Goal: Transaction & Acquisition: Purchase product/service

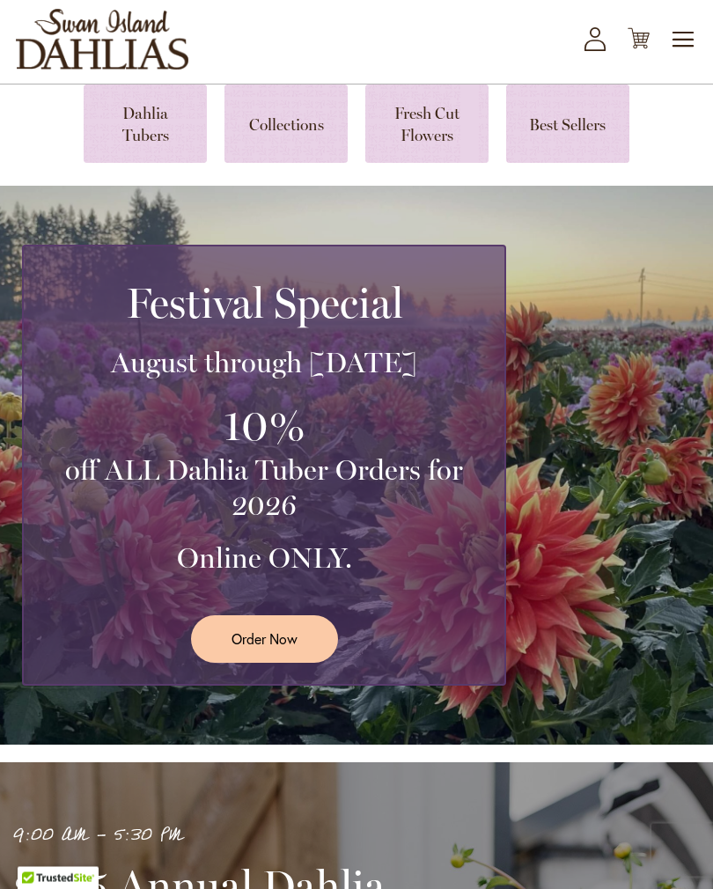
scroll to position [87, 0]
click at [255, 648] on span "Order Now" at bounding box center [264, 638] width 66 height 20
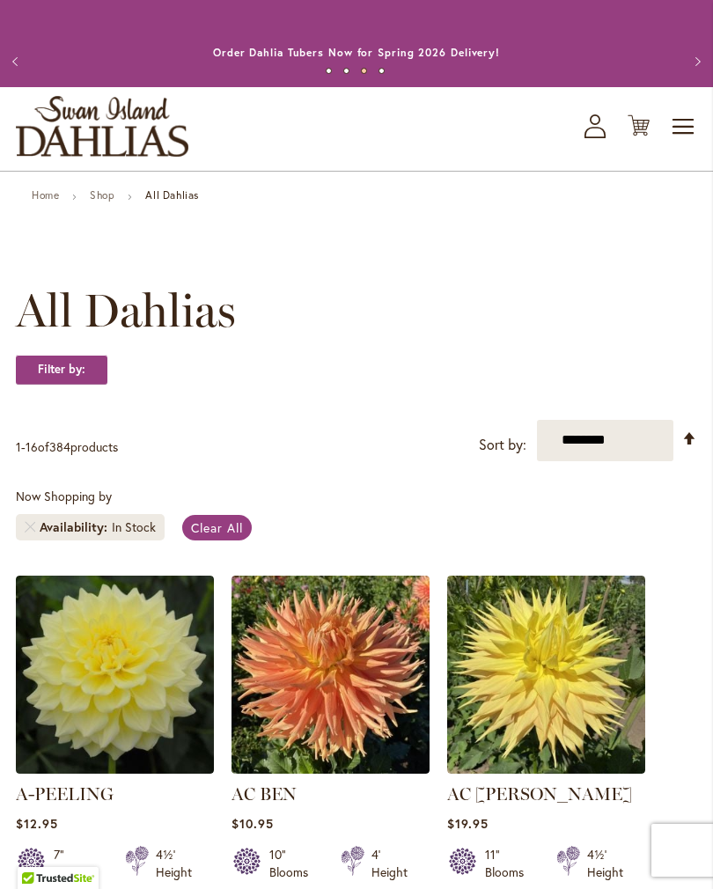
click at [683, 449] on link "Set Descending Direction" at bounding box center [689, 438] width 15 height 20
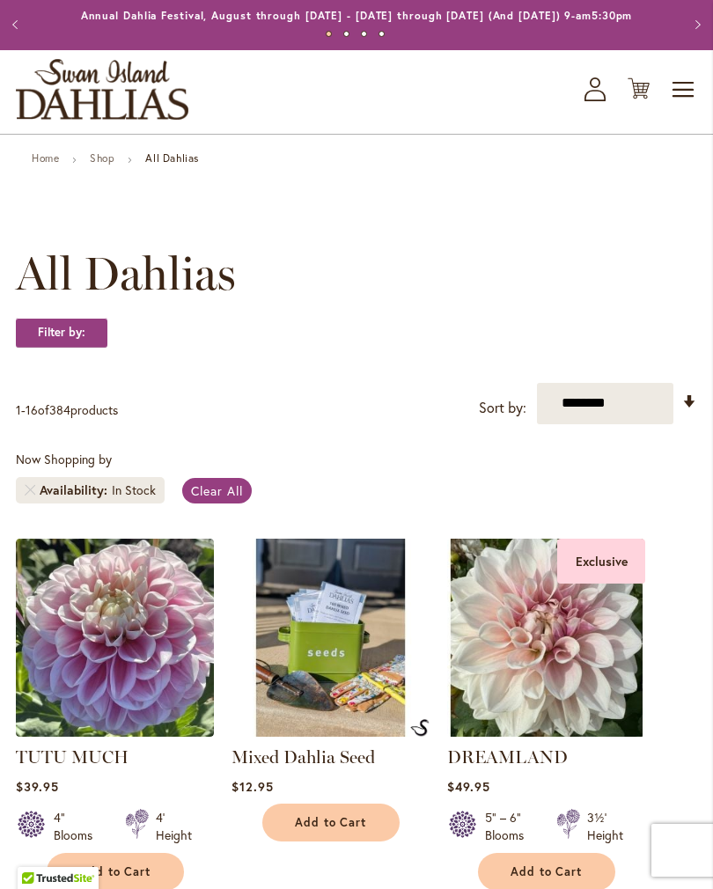
scroll to position [35, 0]
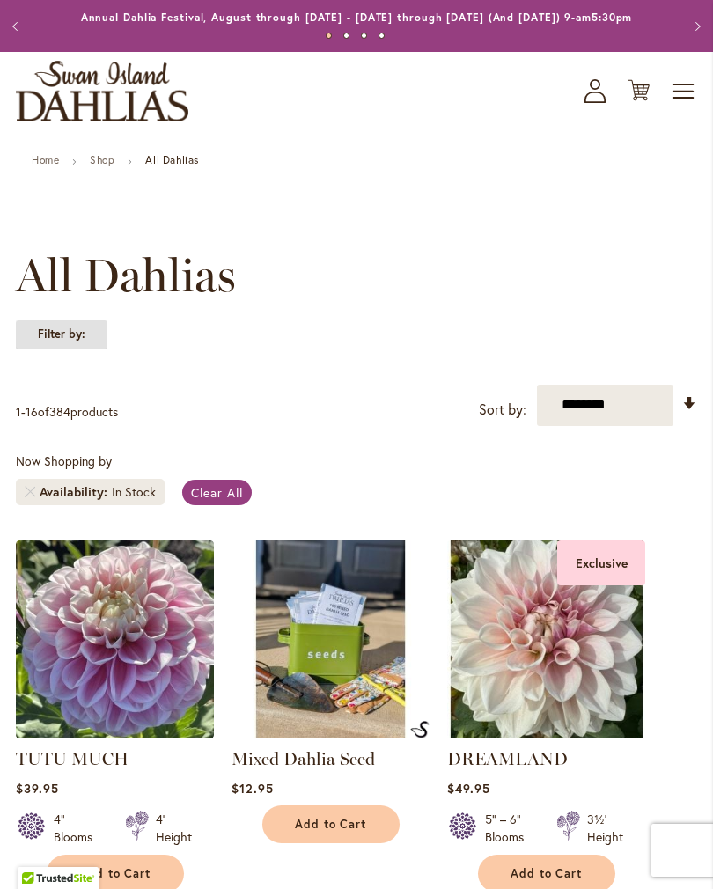
click at [71, 348] on strong "Filter by:" at bounding box center [61, 334] width 91 height 30
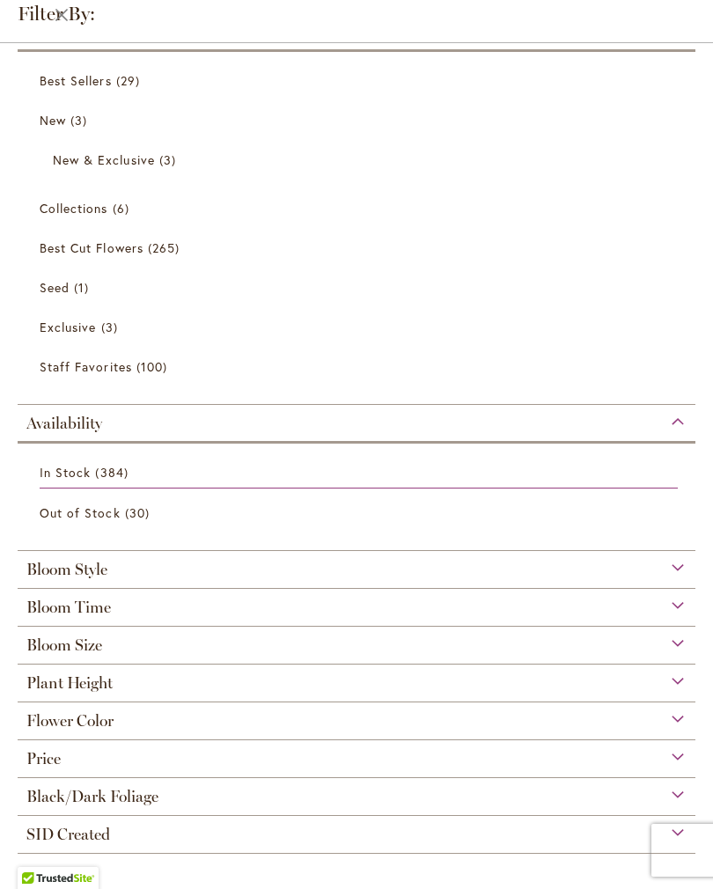
scroll to position [40, 0]
click at [675, 566] on div "Bloom Style" at bounding box center [356, 565] width 677 height 28
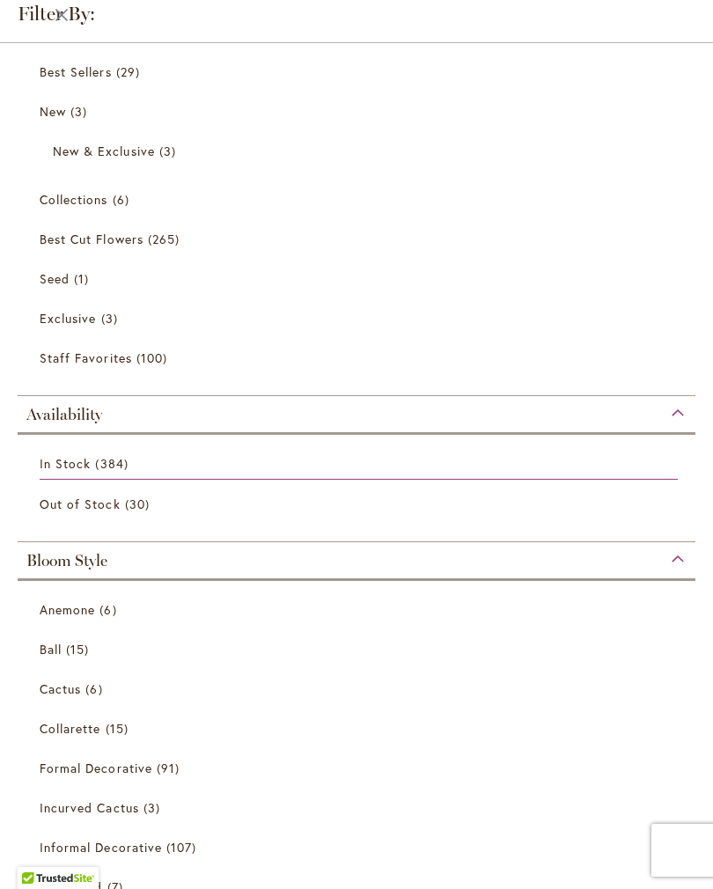
scroll to position [539, 0]
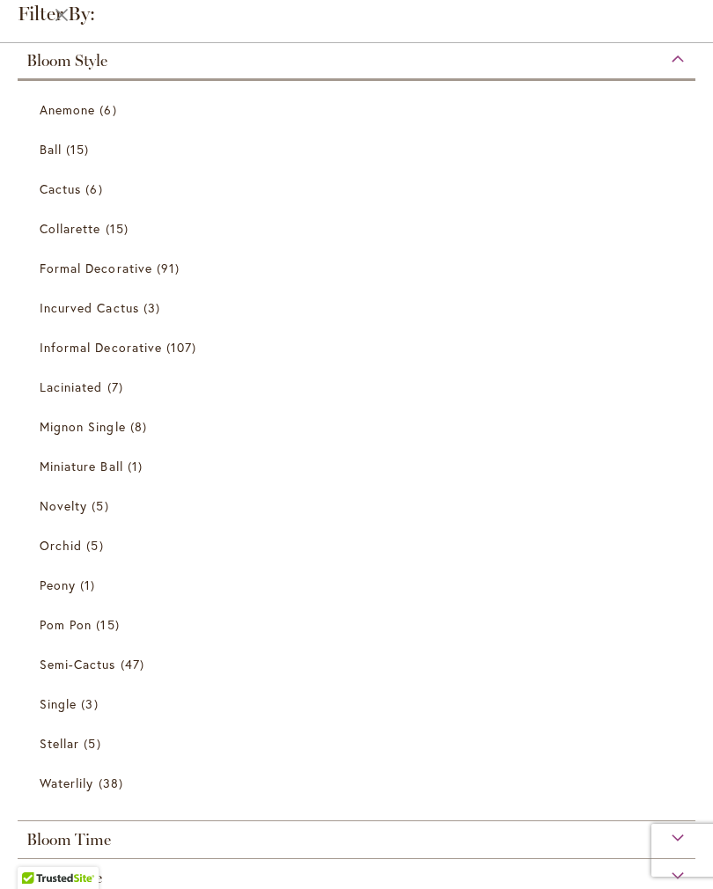
click at [57, 227] on span "Collarette" at bounding box center [71, 228] width 62 height 17
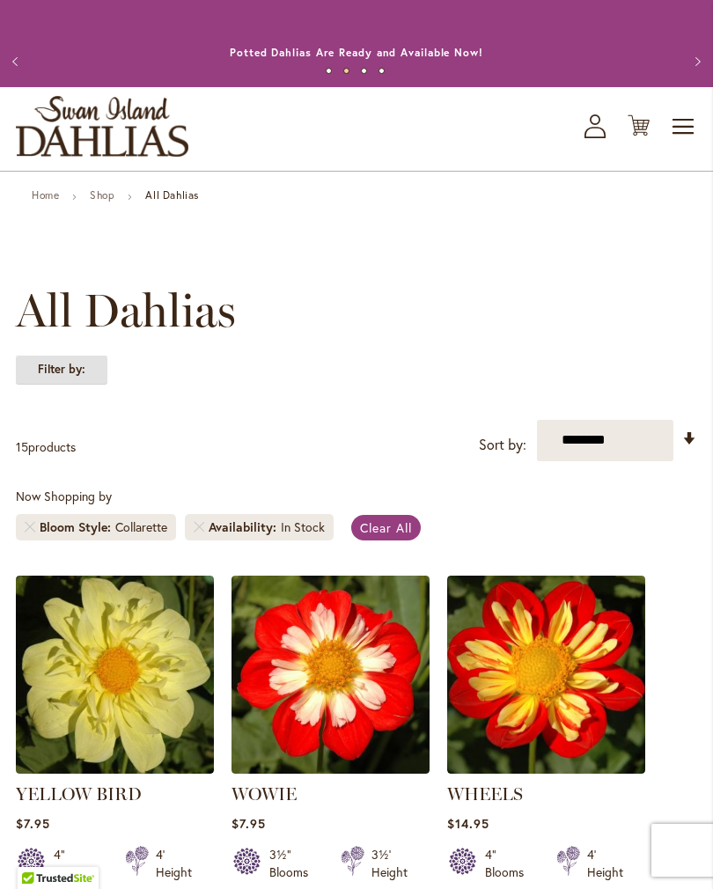
click at [54, 384] on strong "Filter by:" at bounding box center [61, 370] width 91 height 30
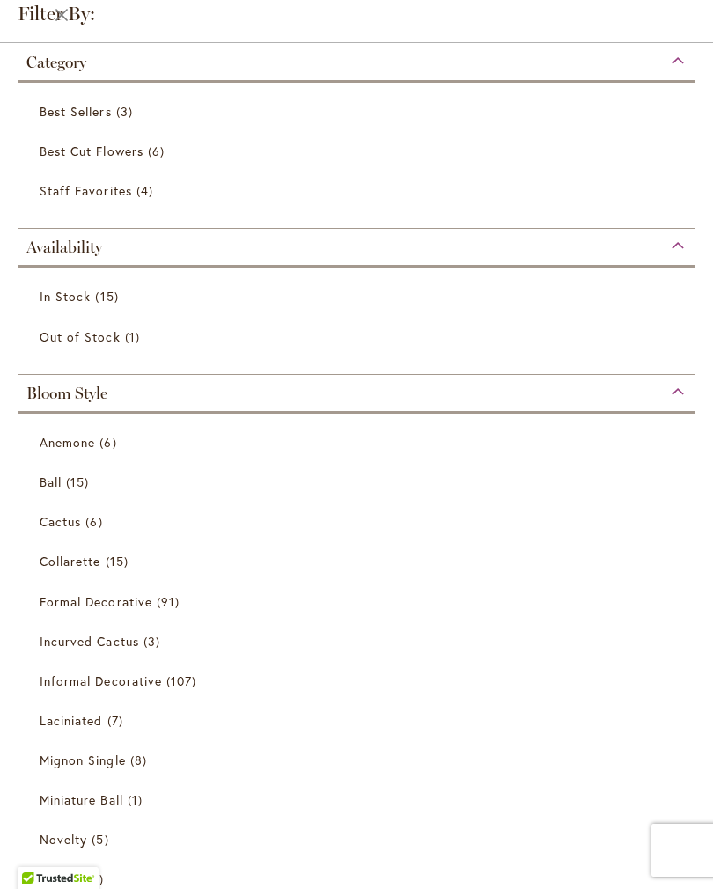
click at [65, 110] on span "Best Sellers" at bounding box center [76, 111] width 72 height 17
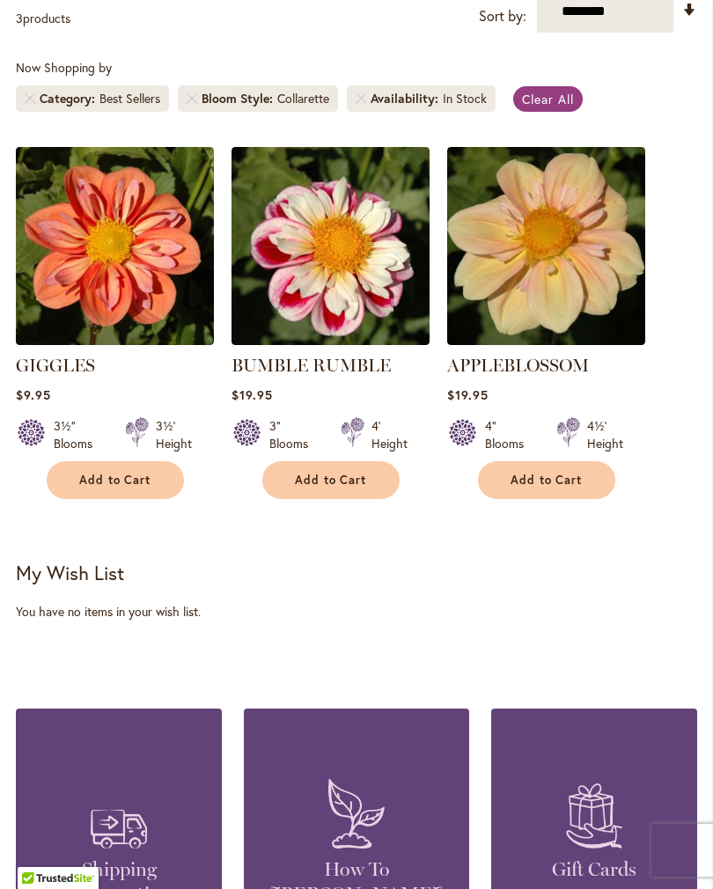
scroll to position [428, 0]
click at [545, 112] on link "Clear All" at bounding box center [547, 99] width 69 height 26
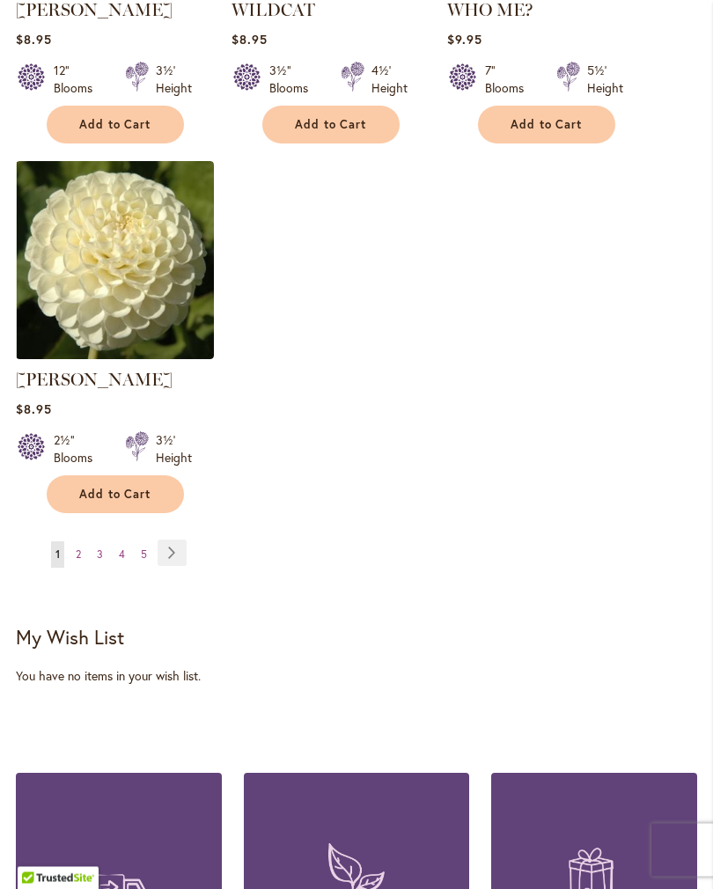
scroll to position [2408, 0]
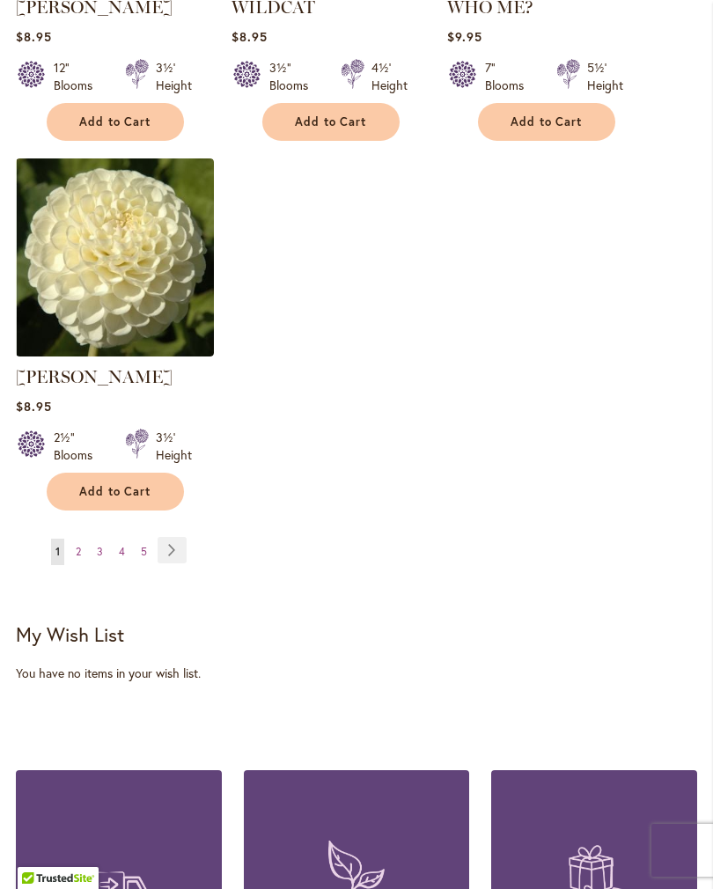
click at [175, 563] on link "Page Next" at bounding box center [171, 550] width 29 height 26
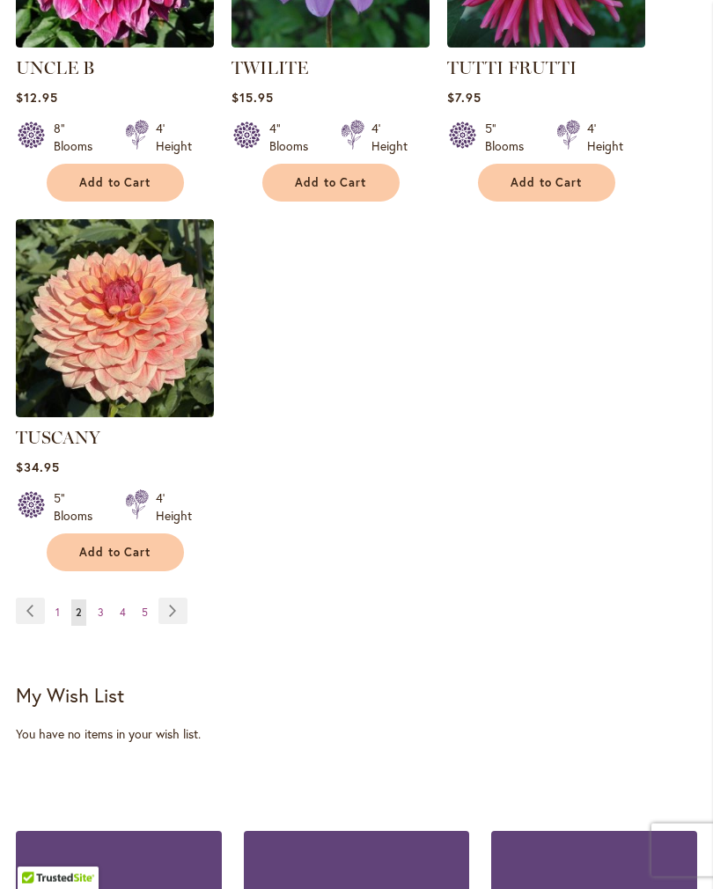
scroll to position [2372, 0]
click at [176, 608] on link "Page Next" at bounding box center [172, 610] width 29 height 26
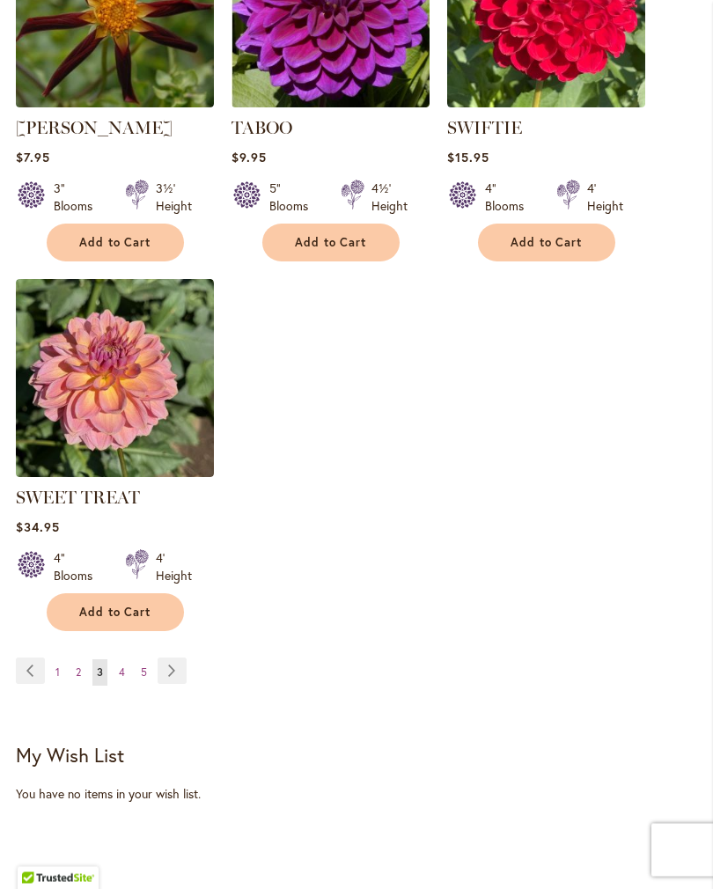
scroll to position [2367, 0]
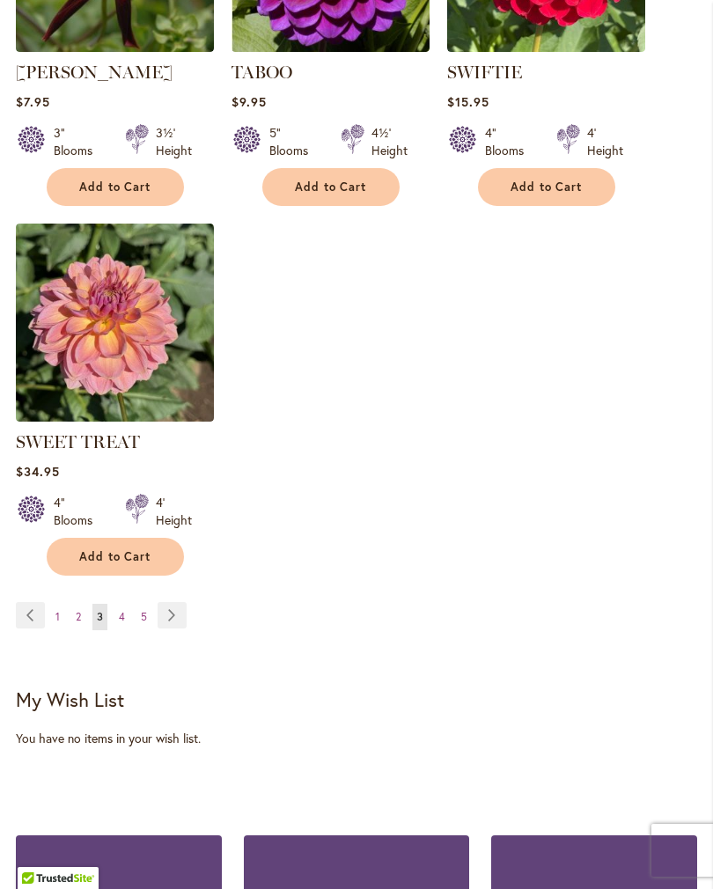
click at [172, 610] on link "Page Next" at bounding box center [171, 615] width 29 height 26
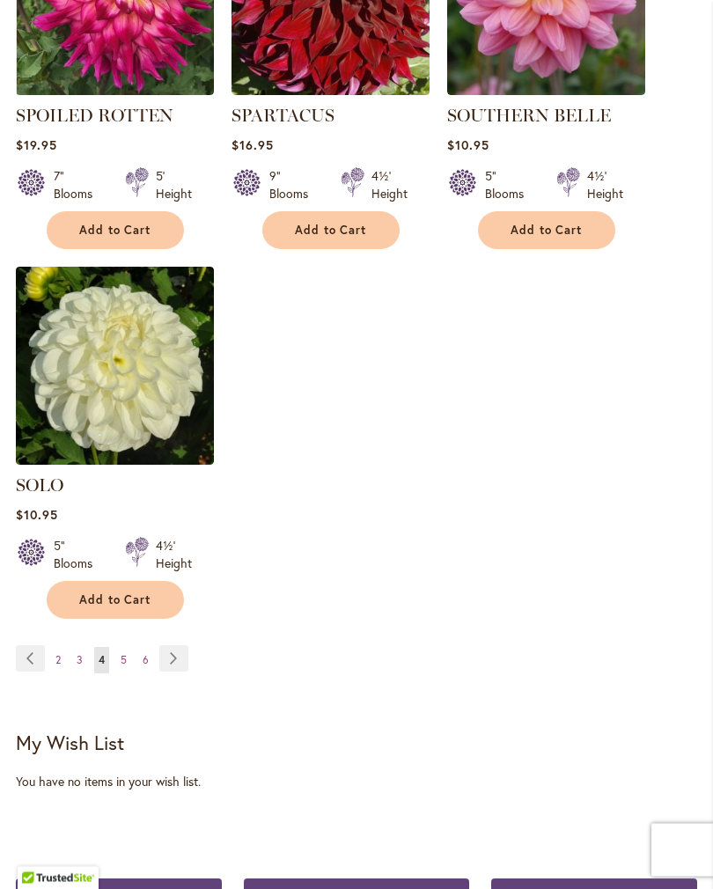
scroll to position [2324, 0]
click at [173, 671] on link "Page Next" at bounding box center [173, 658] width 29 height 26
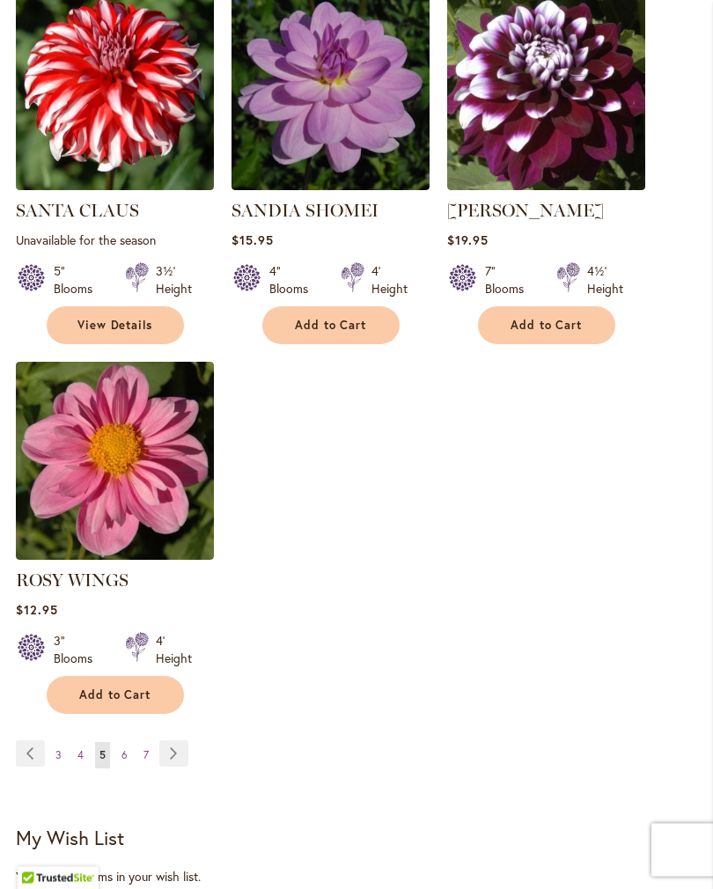
scroll to position [2242, 0]
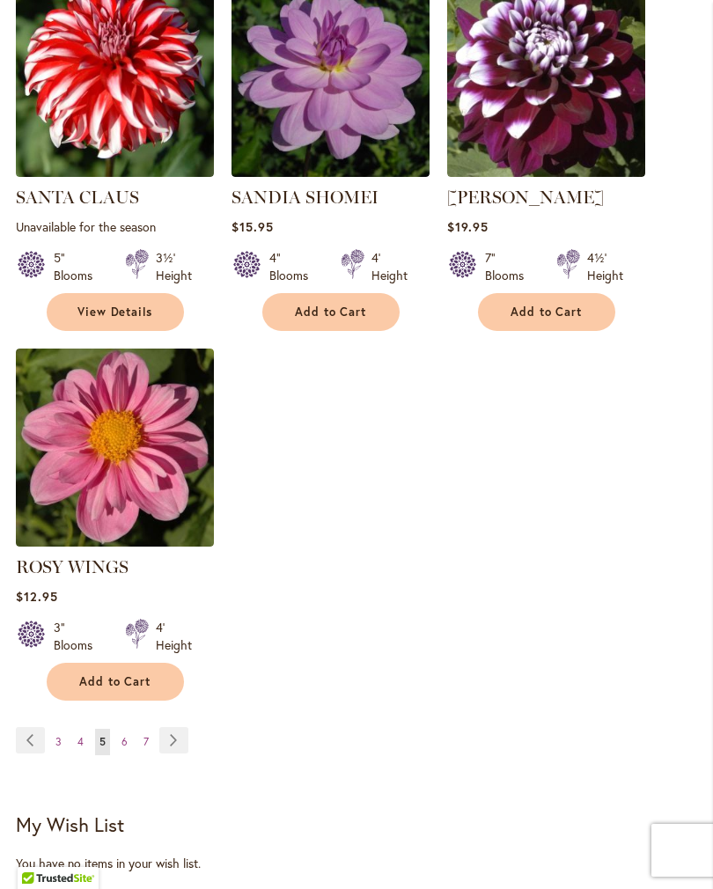
click at [176, 734] on link "Page Next" at bounding box center [173, 740] width 29 height 26
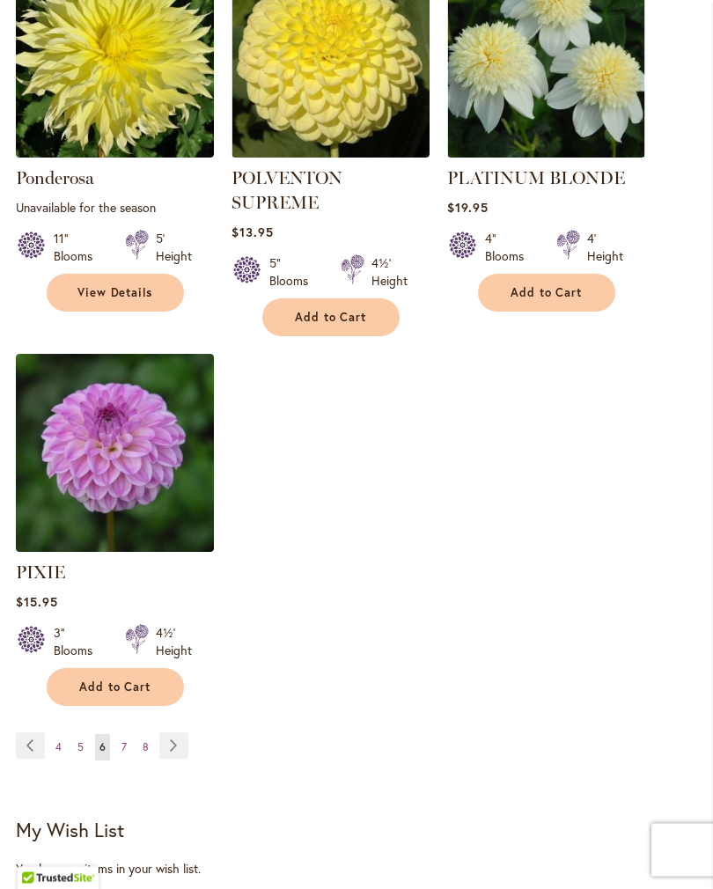
scroll to position [2260, 0]
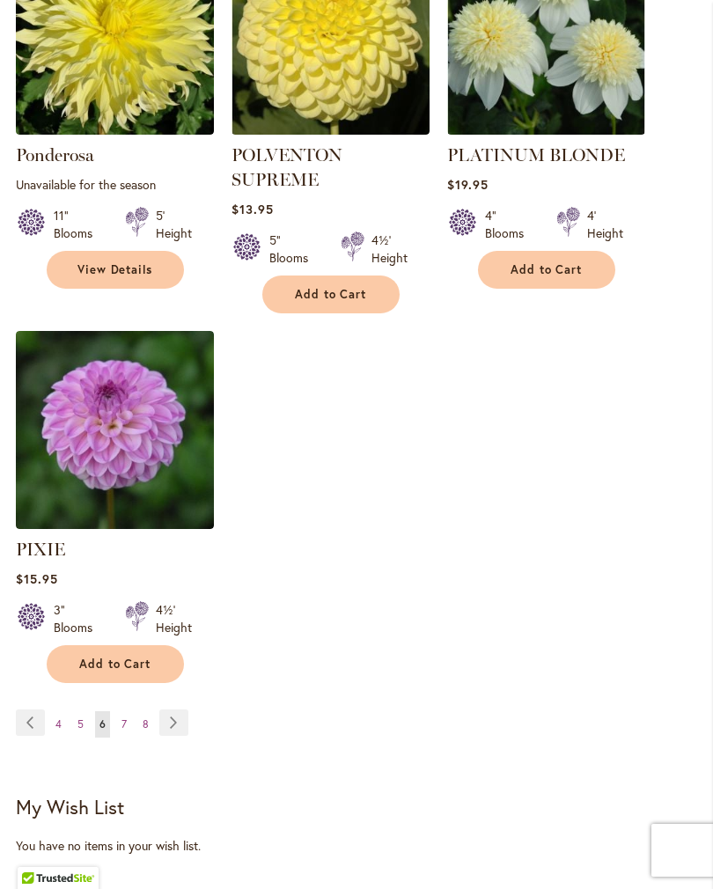
click at [171, 735] on link "Page Next" at bounding box center [173, 722] width 29 height 26
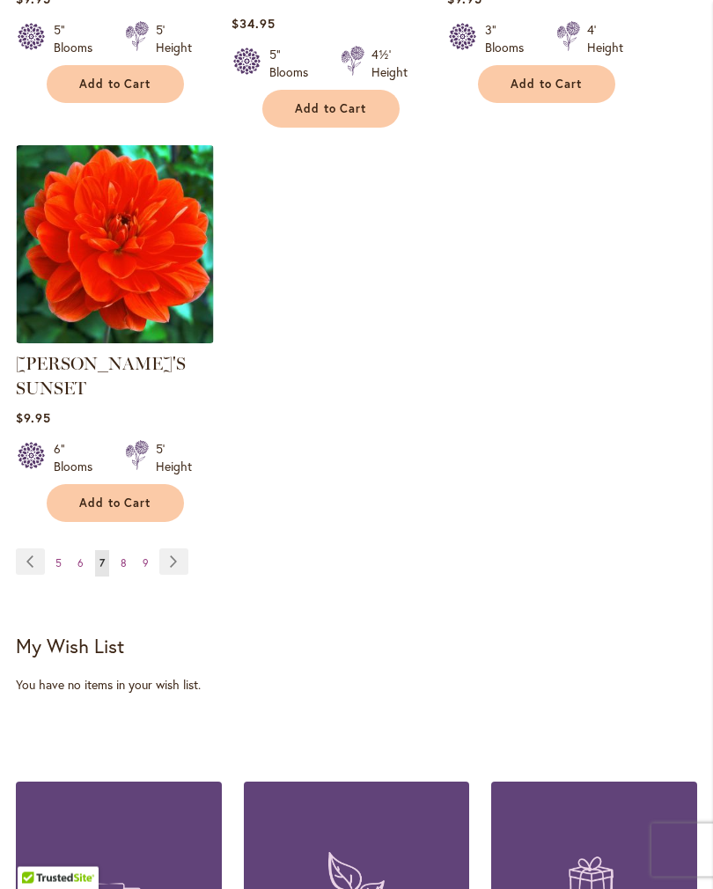
scroll to position [2495, 0]
click at [172, 548] on link "Page Next" at bounding box center [173, 561] width 29 height 26
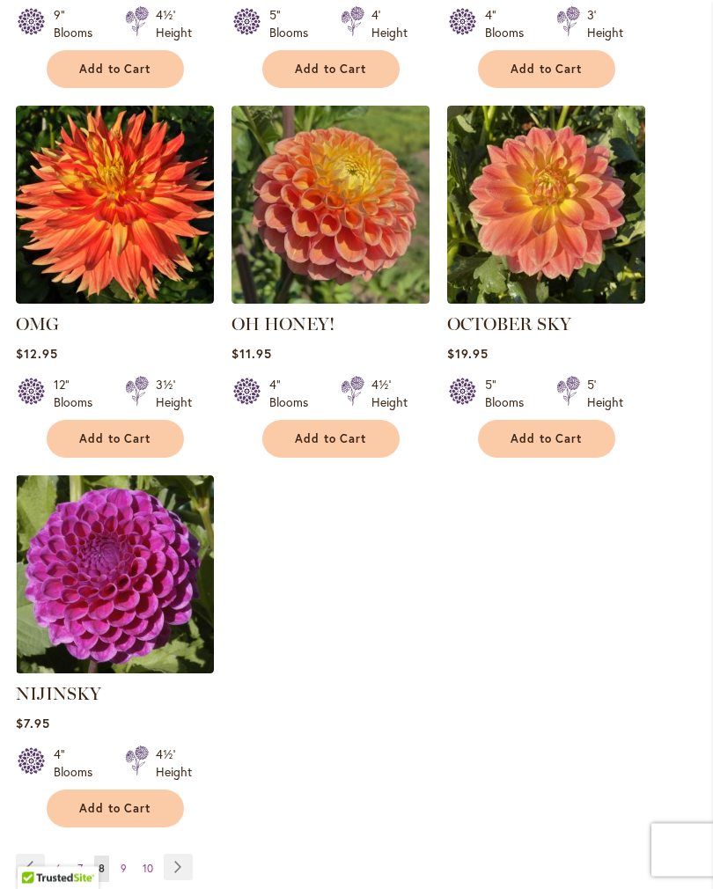
scroll to position [2116, 0]
click at [179, 858] on link "Page Next" at bounding box center [178, 866] width 29 height 26
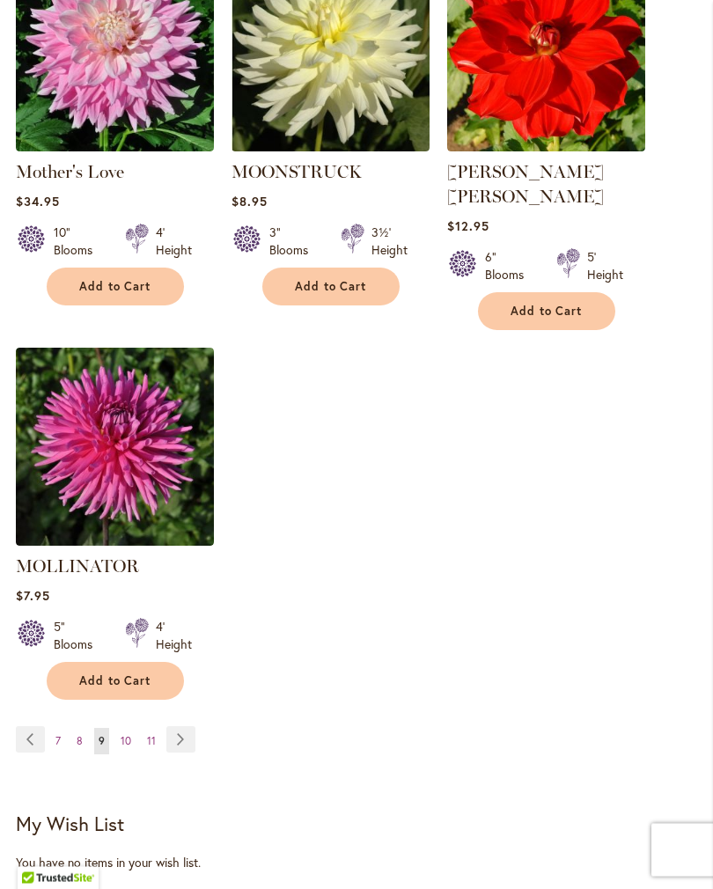
scroll to position [2245, 0]
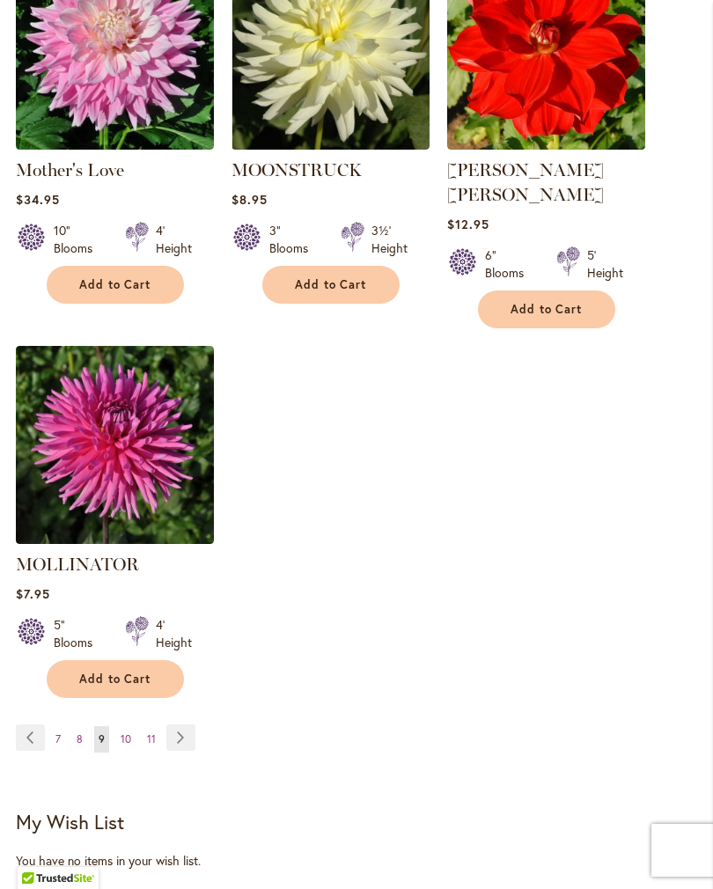
click at [179, 735] on link "Page Next" at bounding box center [180, 737] width 29 height 26
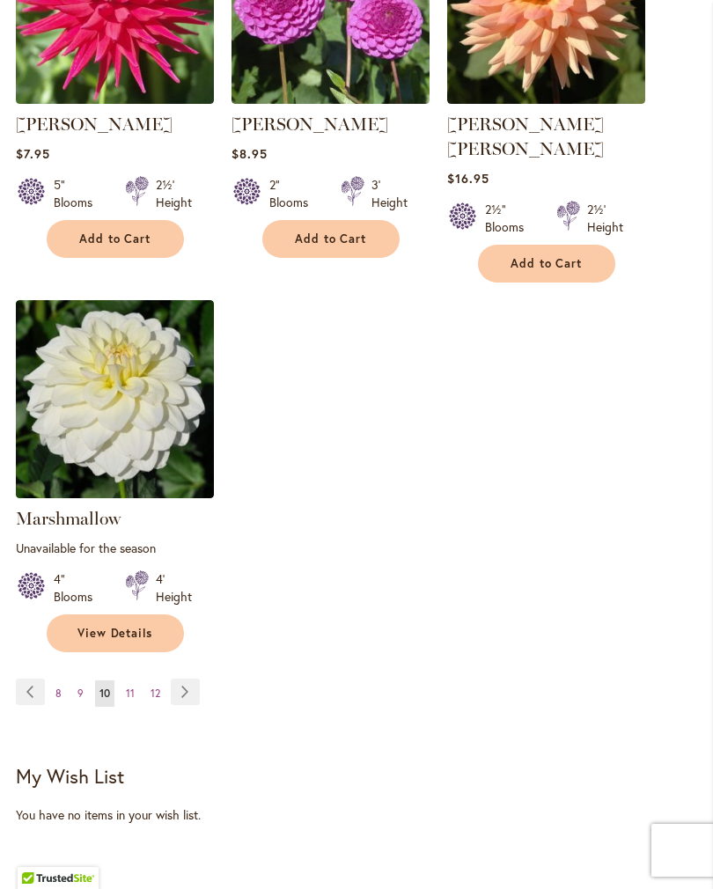
scroll to position [2326, 0]
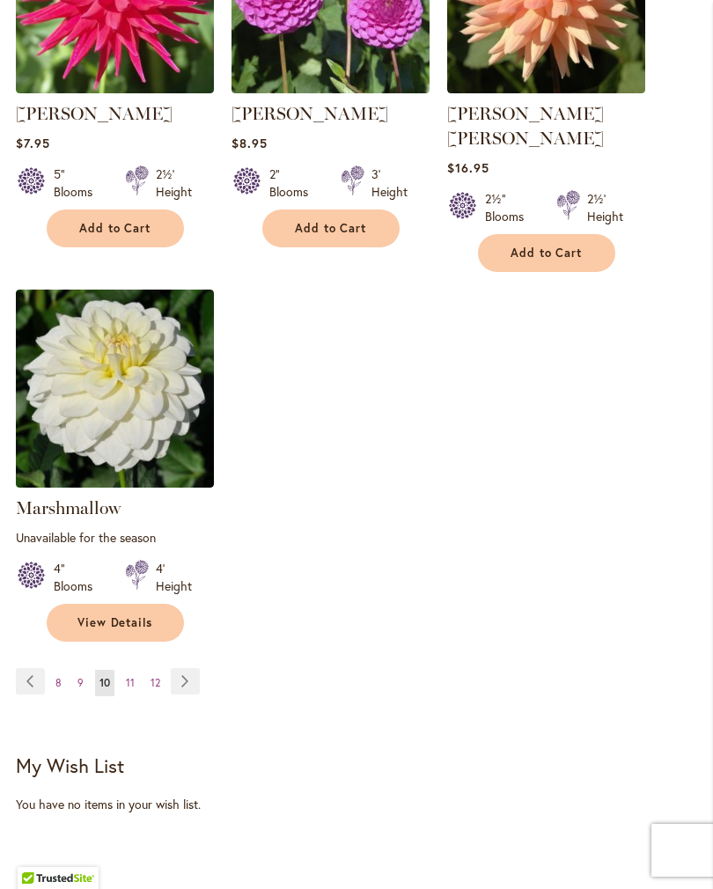
click at [189, 668] on link "Page Next" at bounding box center [185, 681] width 29 height 26
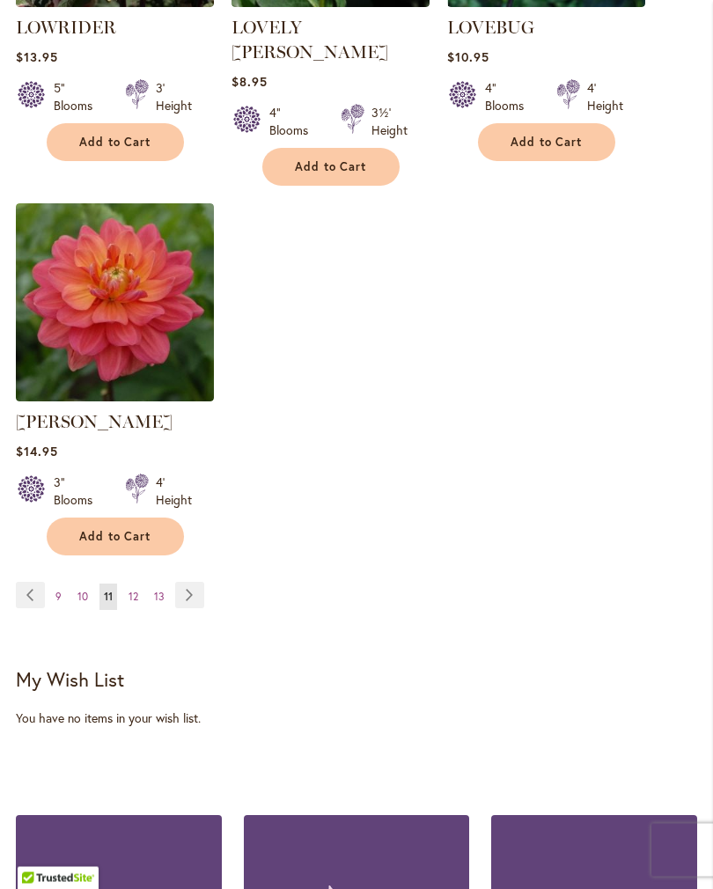
scroll to position [2472, 0]
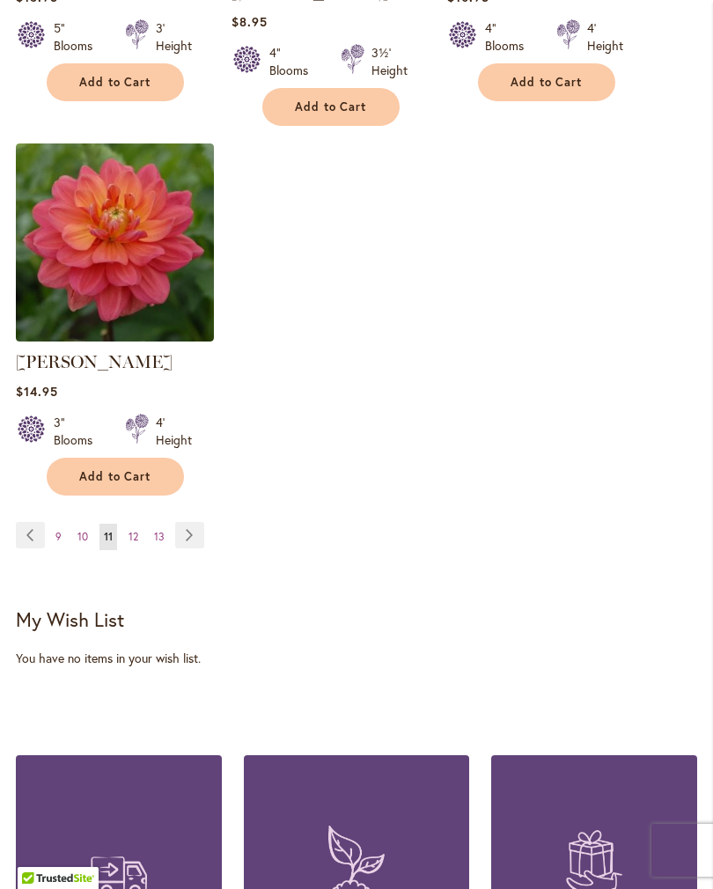
click at [175, 522] on link "Page Next" at bounding box center [189, 535] width 29 height 26
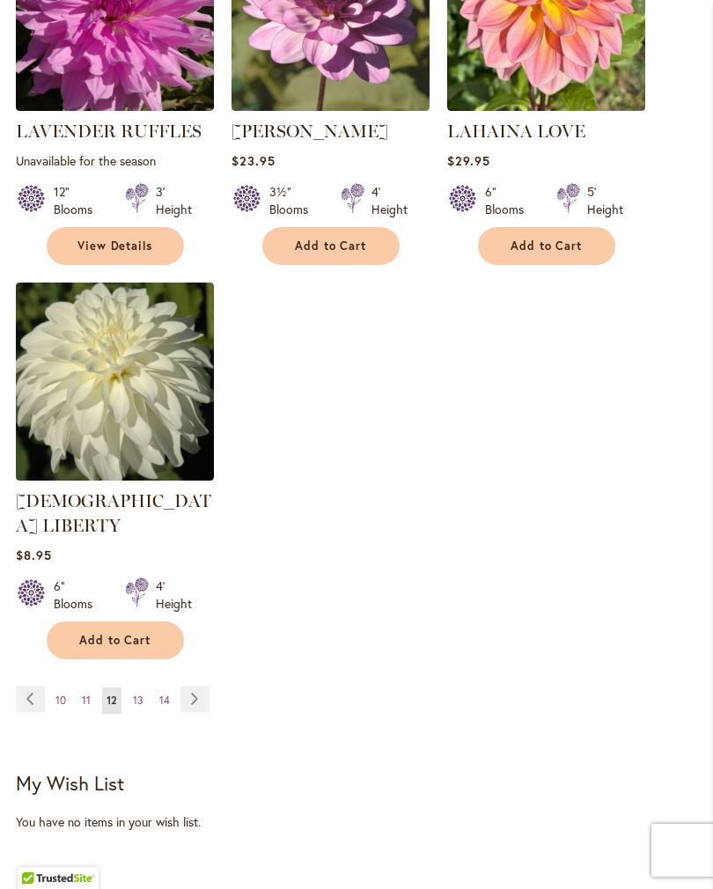
scroll to position [2356, 0]
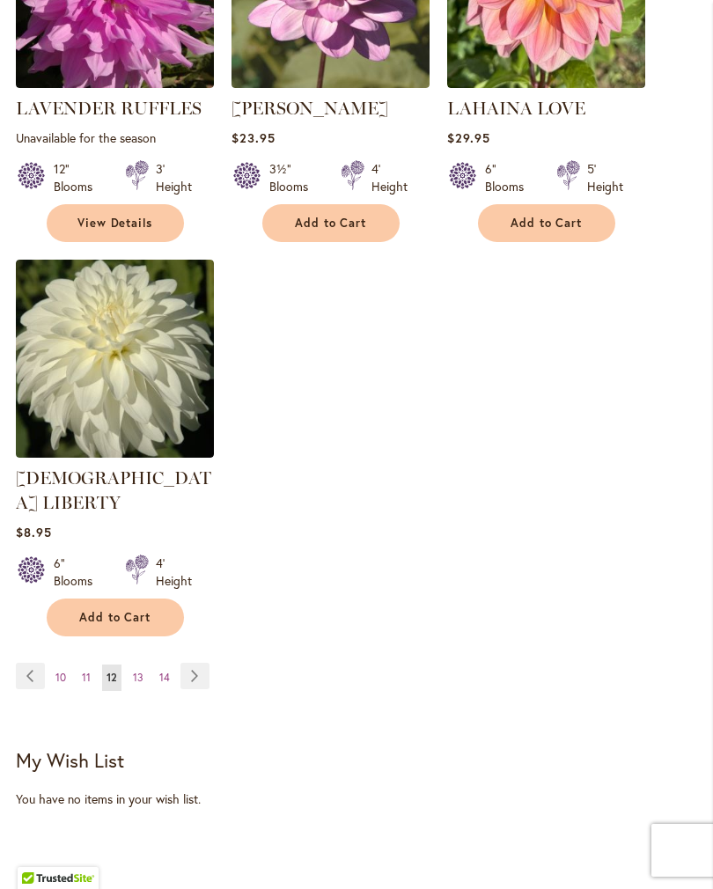
click at [191, 662] on link "Page Next" at bounding box center [194, 675] width 29 height 26
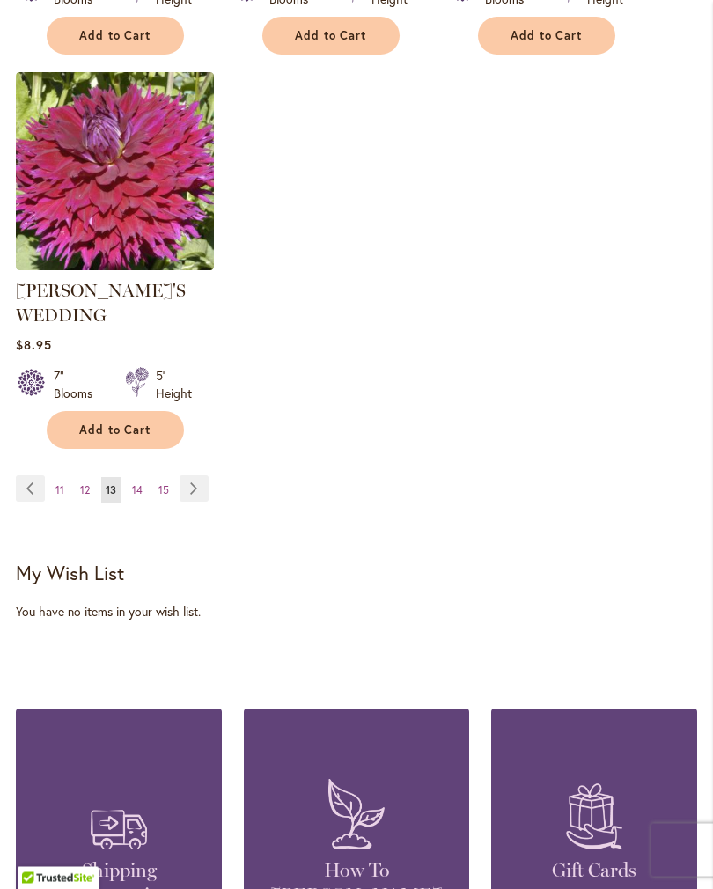
scroll to position [2494, 0]
click at [186, 485] on link "Page Next" at bounding box center [193, 488] width 29 height 26
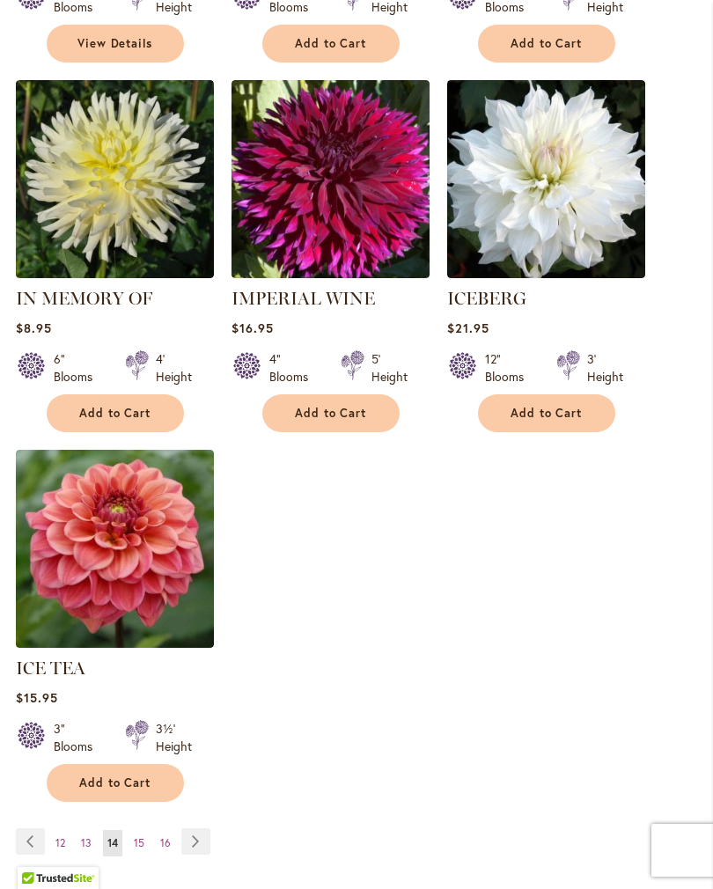
scroll to position [2248, 0]
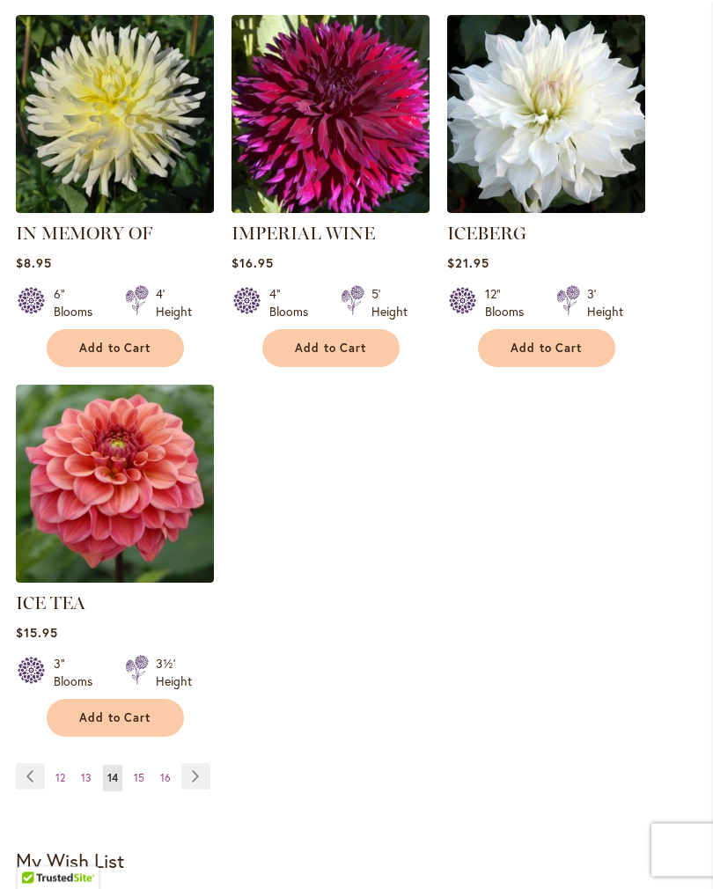
click at [190, 764] on link "Page Next" at bounding box center [195, 777] width 29 height 26
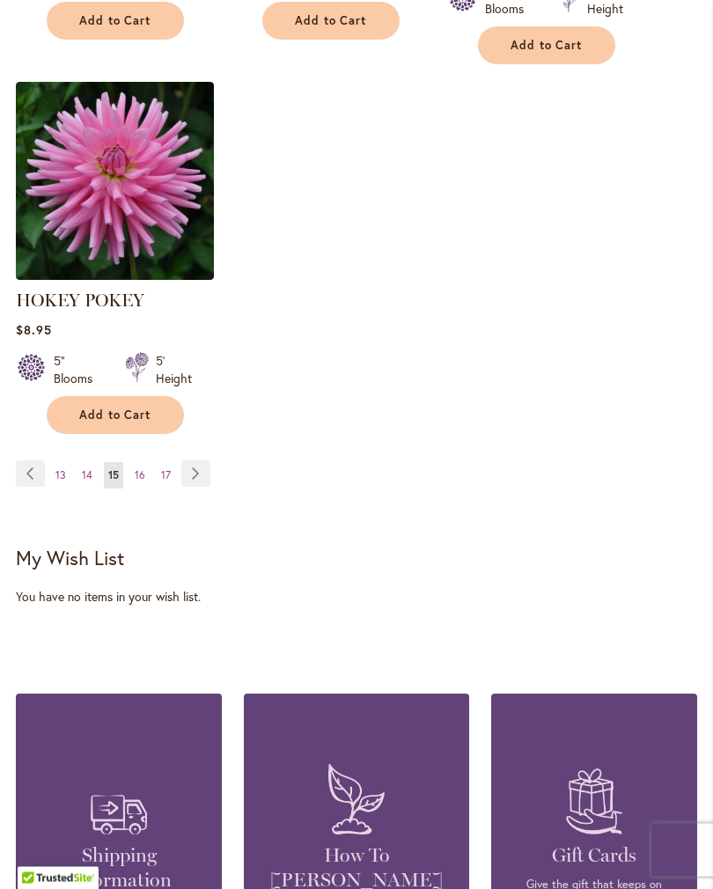
scroll to position [2534, 0]
click at [192, 463] on link "Page Next" at bounding box center [195, 473] width 29 height 26
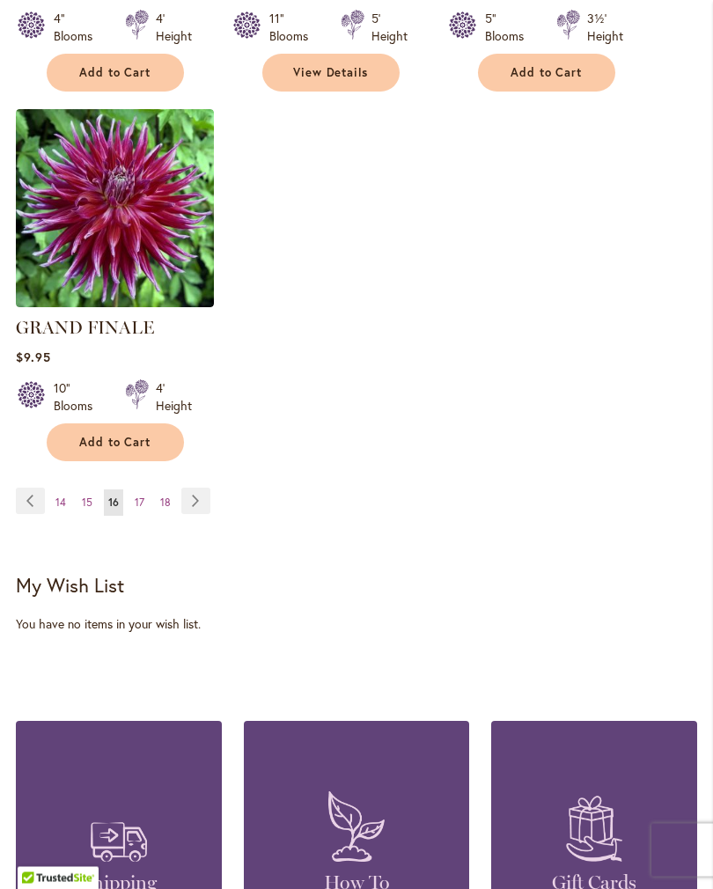
scroll to position [2517, 0]
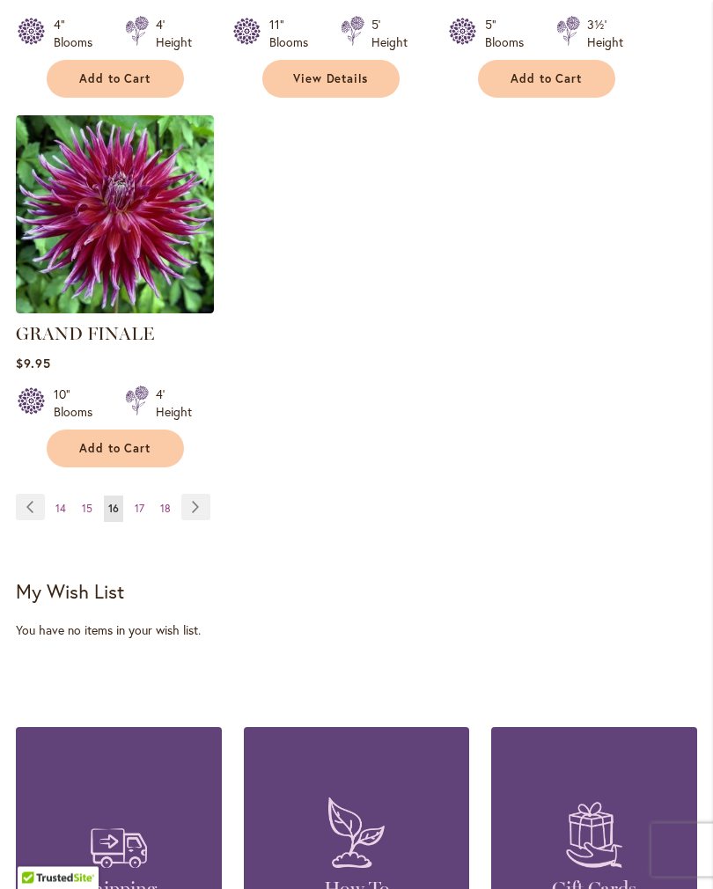
click at [196, 519] on link "Page Next" at bounding box center [195, 507] width 29 height 26
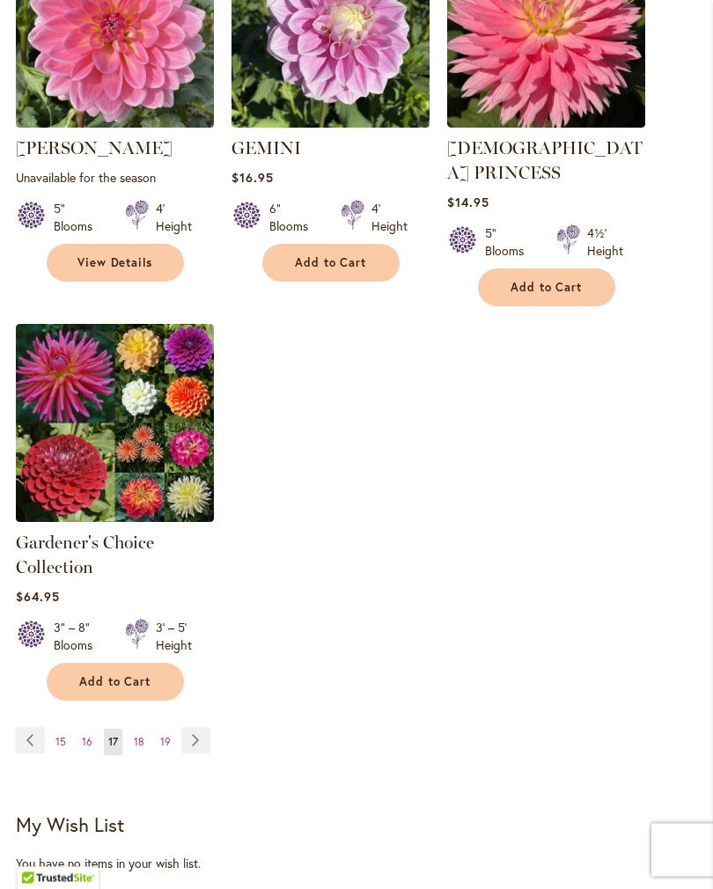
scroll to position [2292, 0]
click at [194, 727] on link "Page Next" at bounding box center [195, 740] width 29 height 26
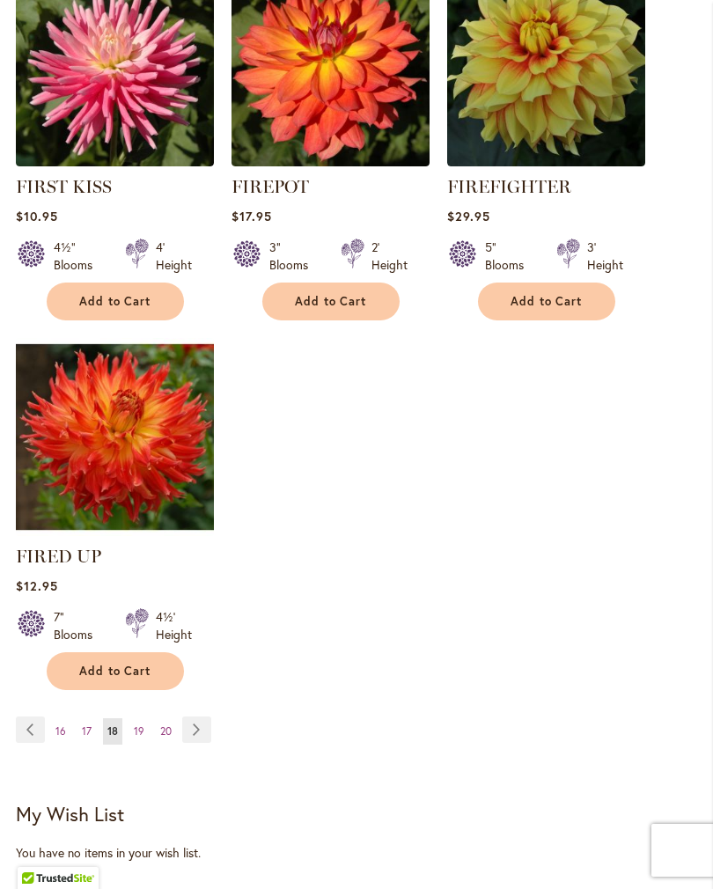
scroll to position [2329, 0]
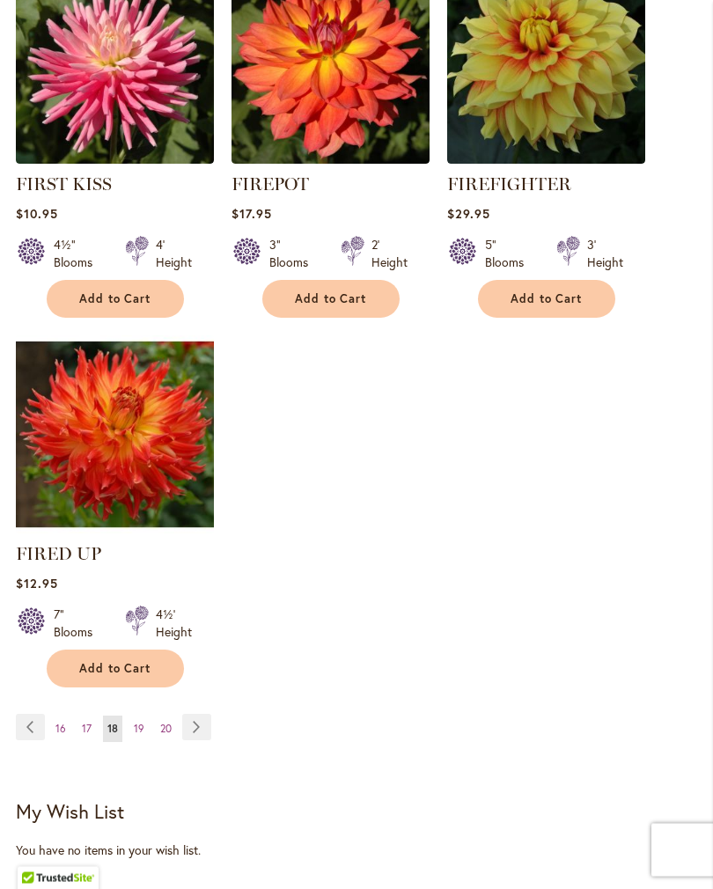
click at [189, 714] on link "Page Next" at bounding box center [196, 727] width 29 height 26
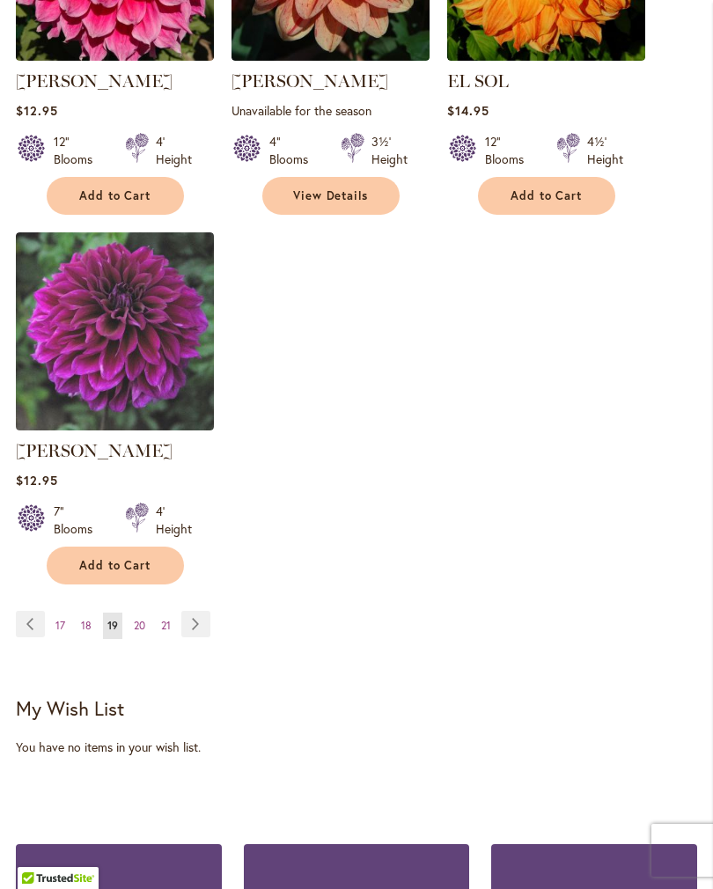
scroll to position [2493, 0]
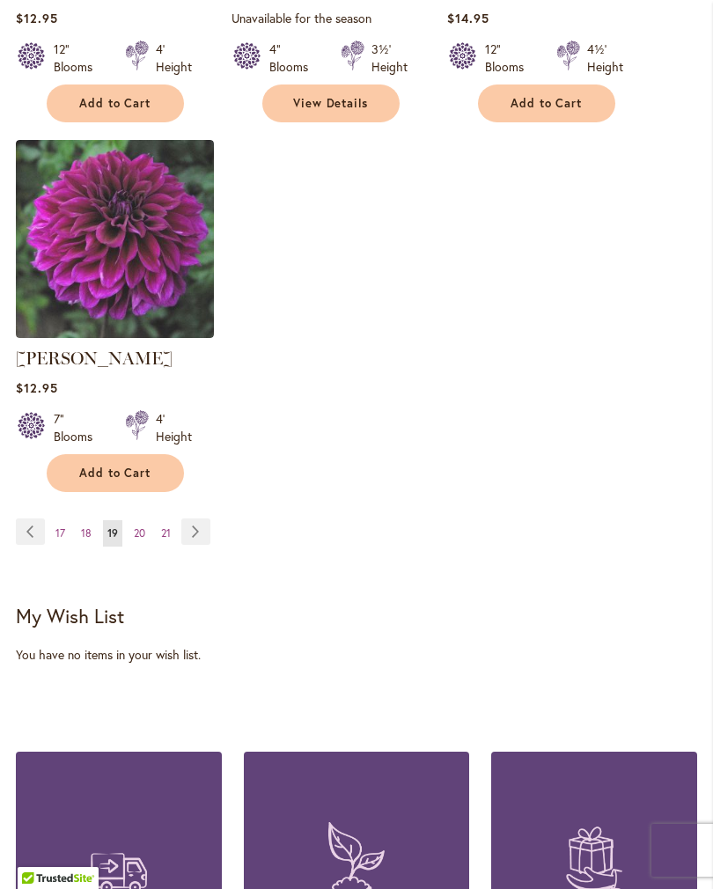
click at [188, 545] on link "Page Next" at bounding box center [195, 531] width 29 height 26
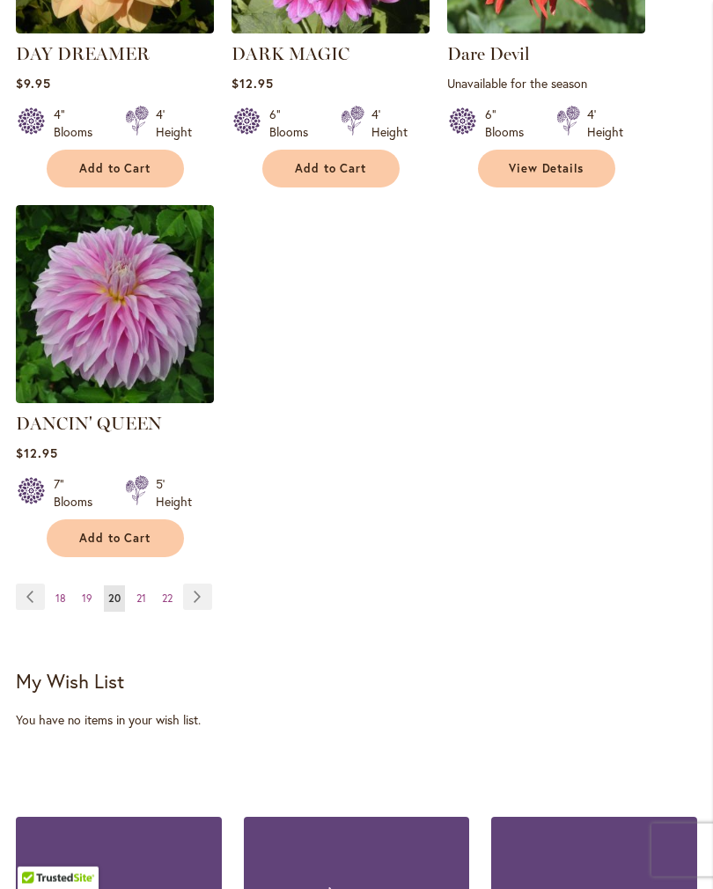
scroll to position [2388, 0]
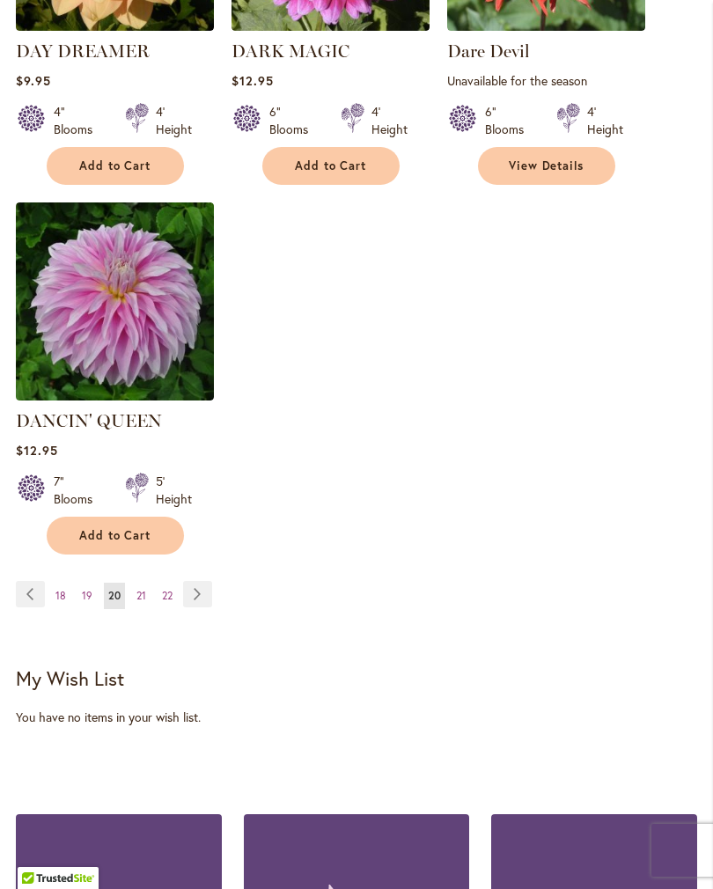
click at [194, 581] on link "Page Next" at bounding box center [197, 594] width 29 height 26
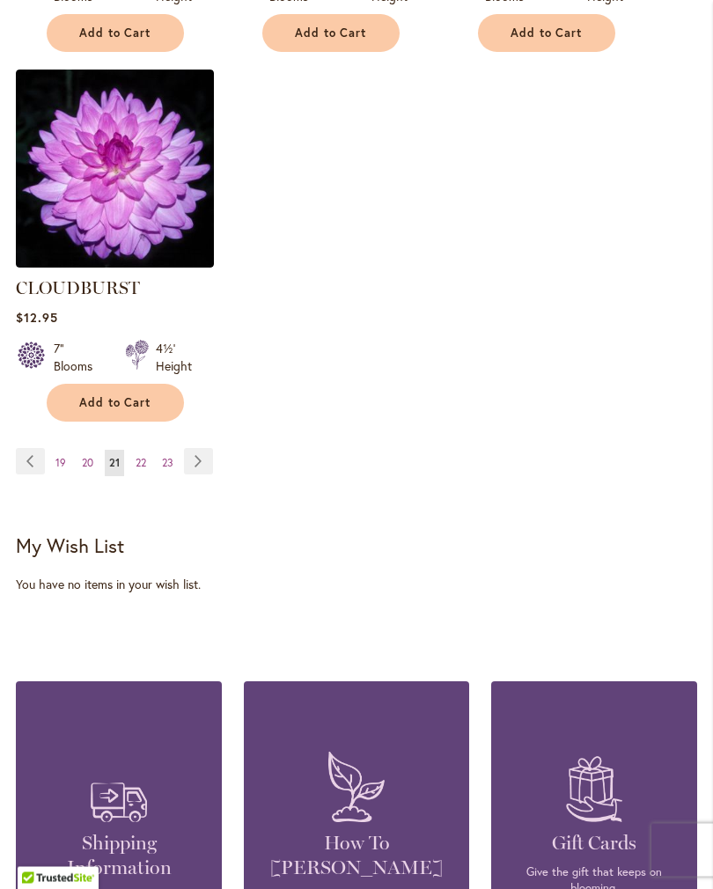
scroll to position [2563, 0]
click at [192, 449] on link "Page Next" at bounding box center [198, 461] width 29 height 26
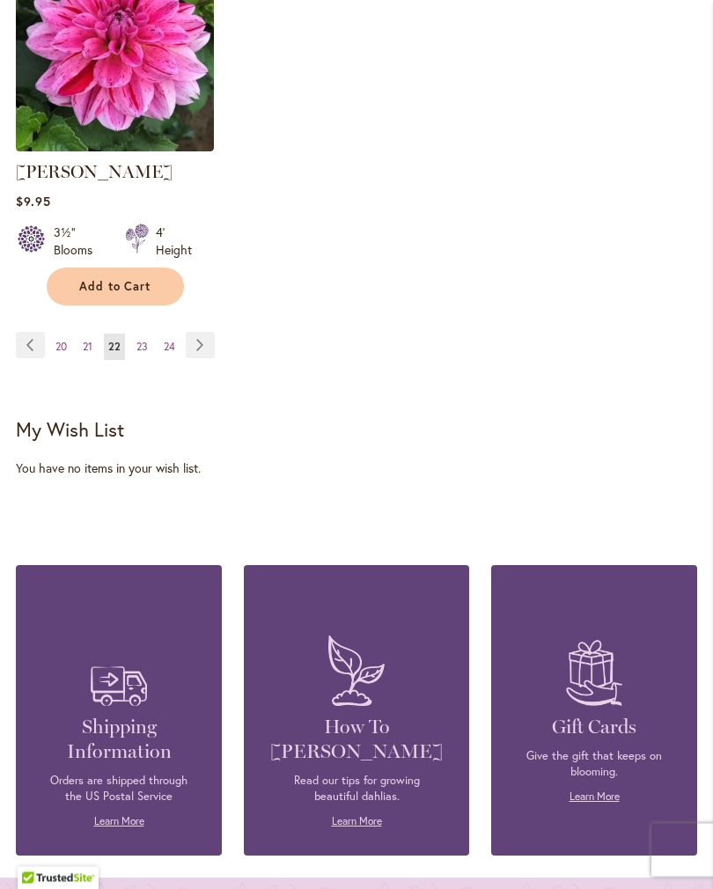
scroll to position [2711, 0]
click at [190, 332] on link "Page Next" at bounding box center [200, 345] width 29 height 26
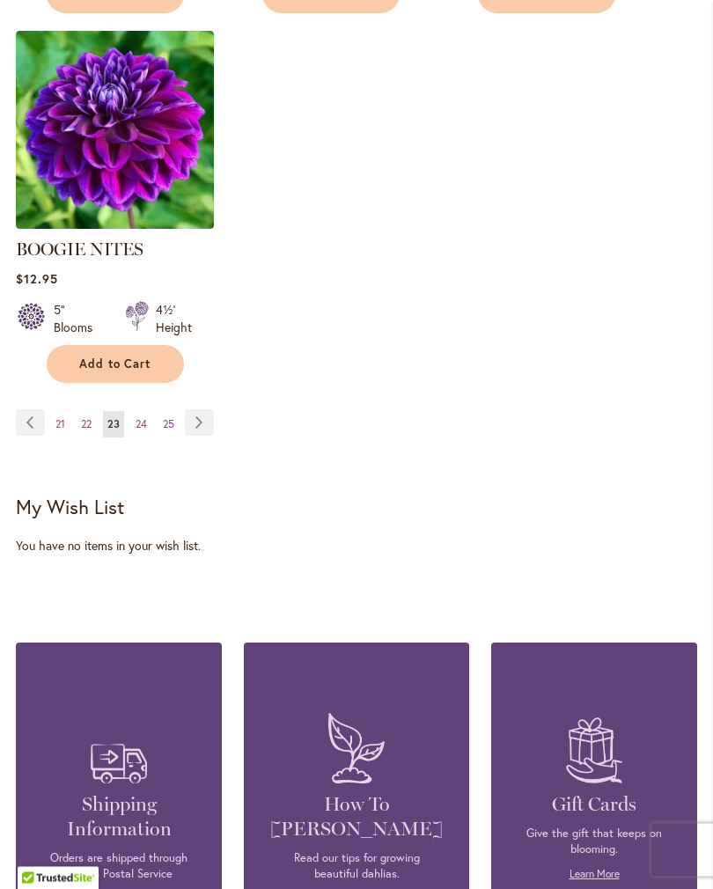
scroll to position [2585, 0]
click at [186, 409] on link "Page Next" at bounding box center [199, 422] width 29 height 26
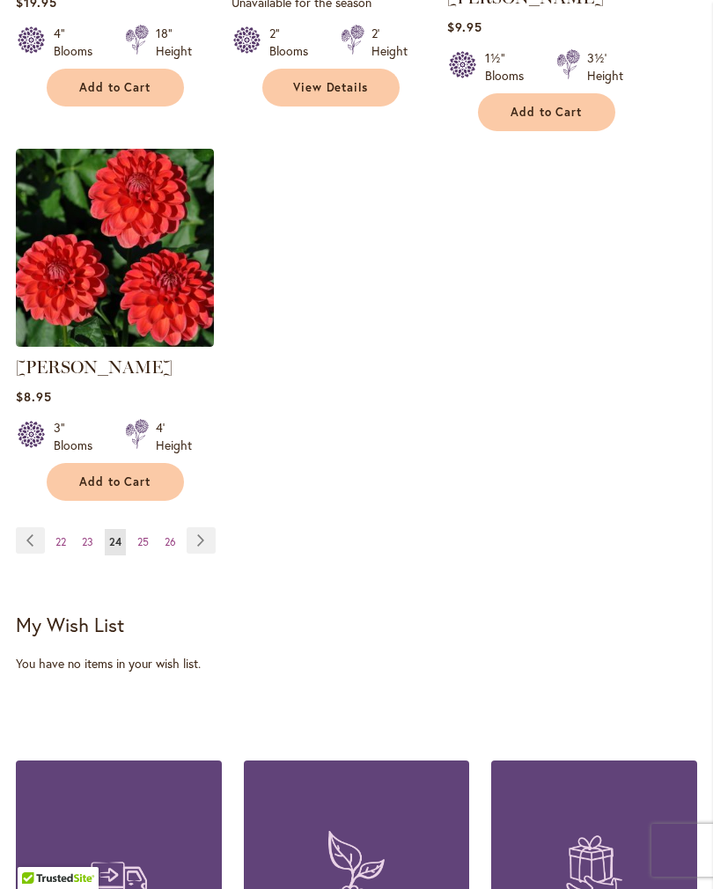
scroll to position [2452, 0]
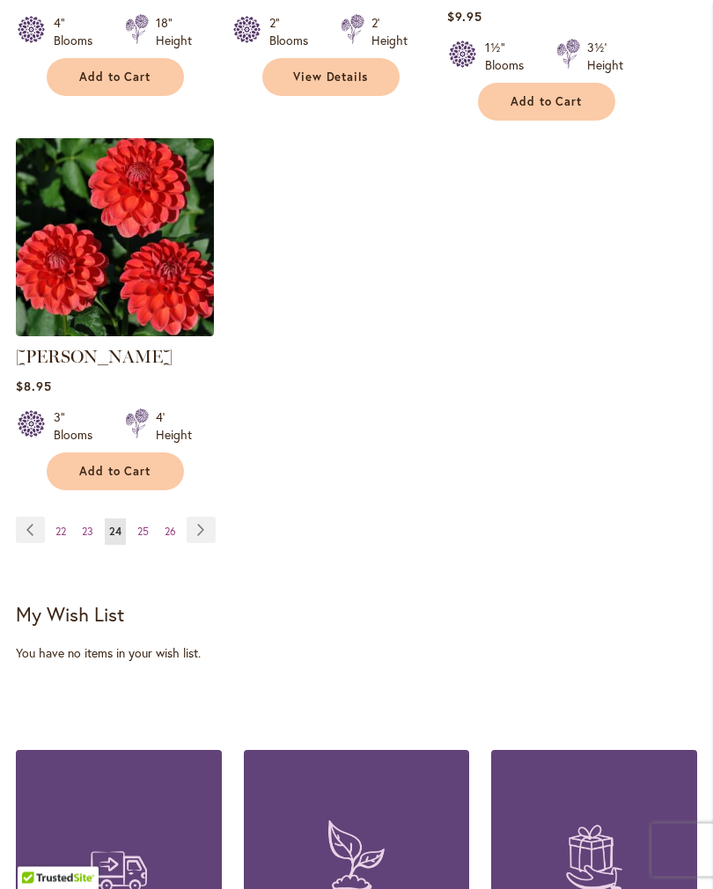
click at [193, 517] on link "Page Next" at bounding box center [200, 530] width 29 height 26
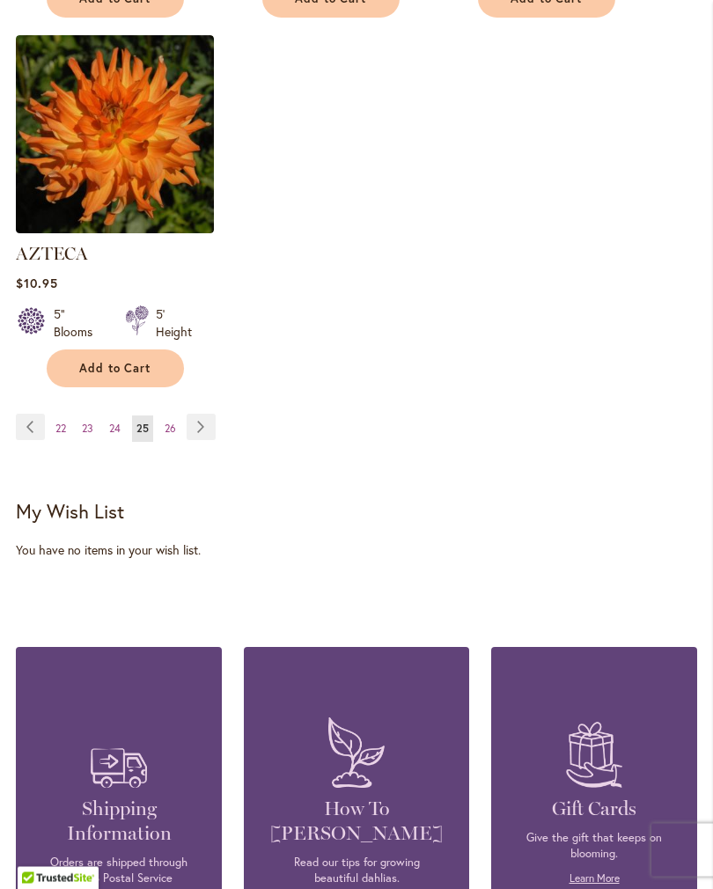
scroll to position [2531, 0]
click at [190, 436] on link "Page Next" at bounding box center [200, 426] width 29 height 26
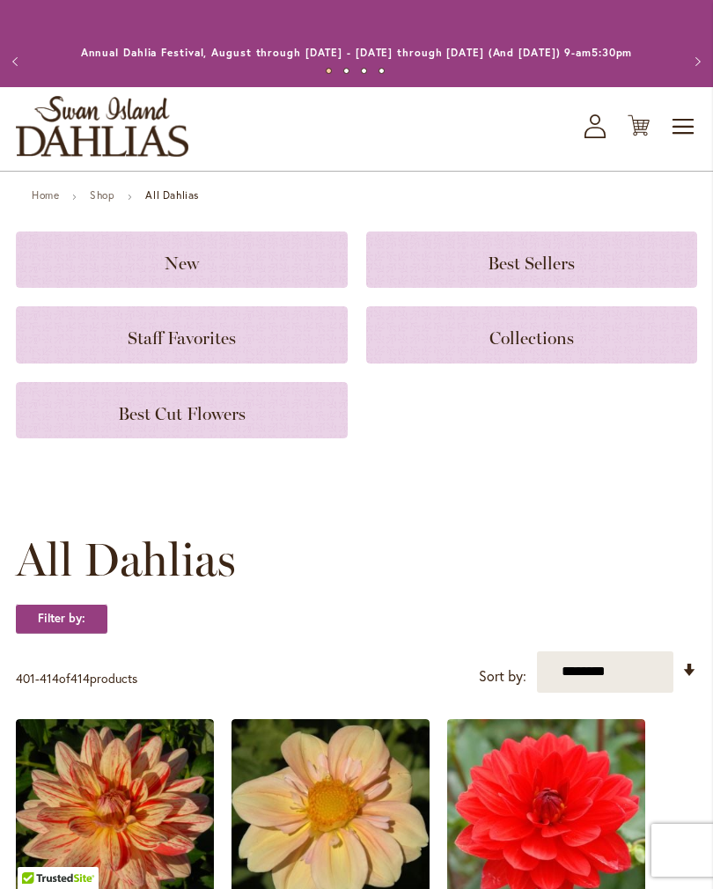
scroll to position [646, 0]
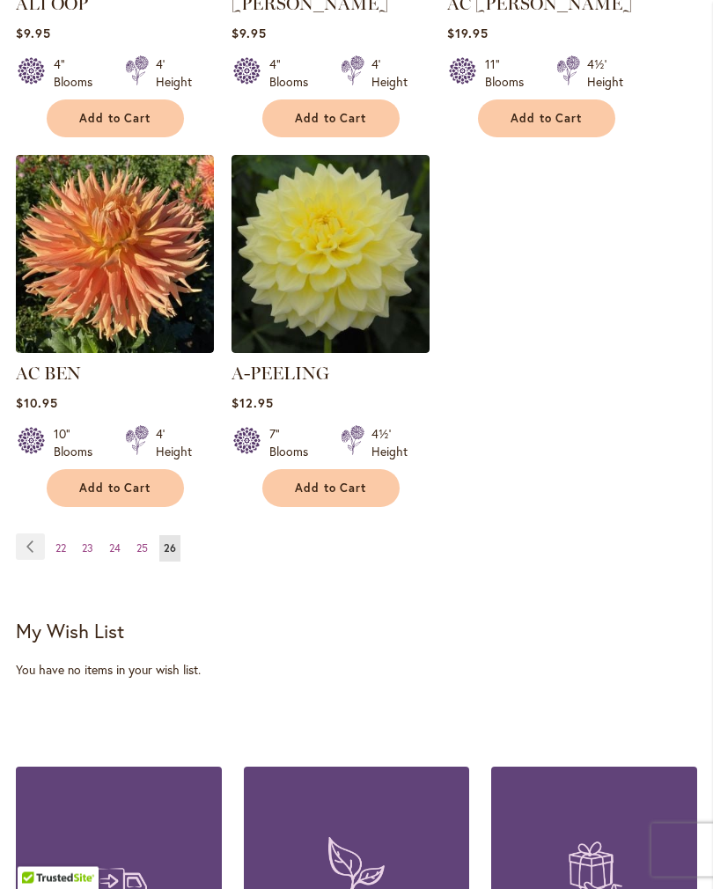
click at [347, 888] on img at bounding box center [356, 872] width 74 height 87
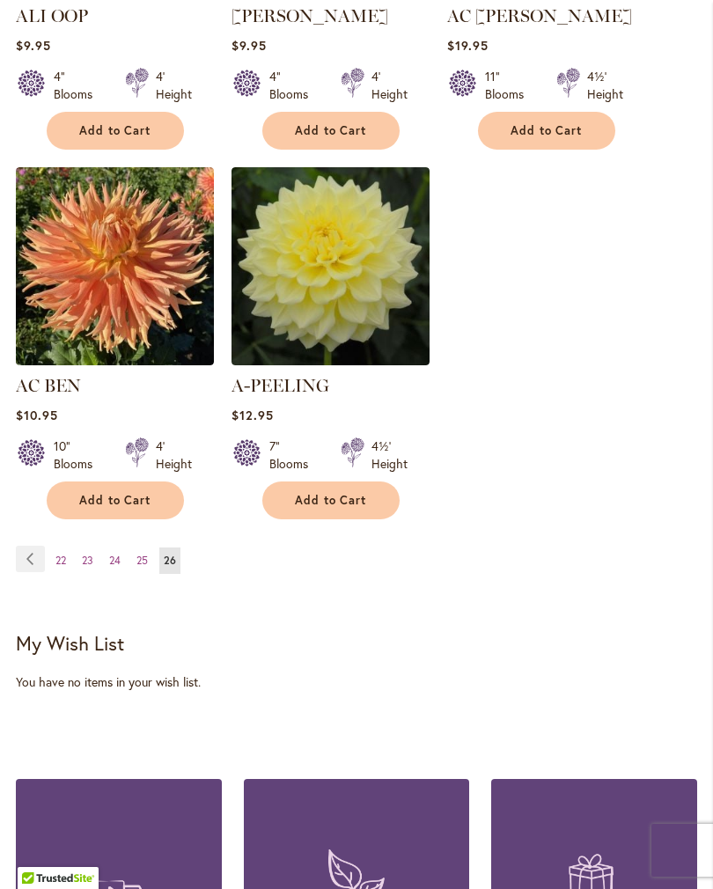
scroll to position [2081, 0]
